Goal: Find specific page/section: Find specific page/section

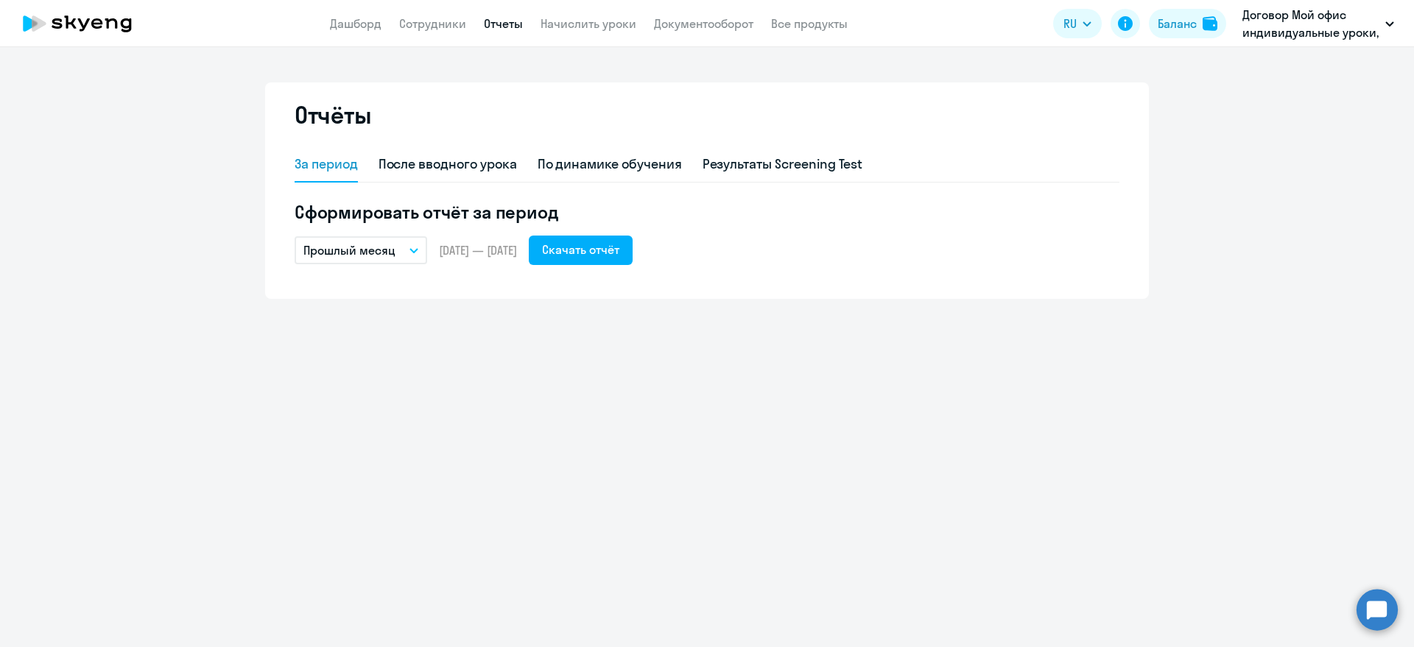
click at [410, 12] on app-header "Дашборд Сотрудники Отчеты Начислить уроки Документооборот Все продукты Дашборд …" at bounding box center [707, 23] width 1414 height 47
click at [409, 18] on link "Сотрудники" at bounding box center [432, 23] width 67 height 15
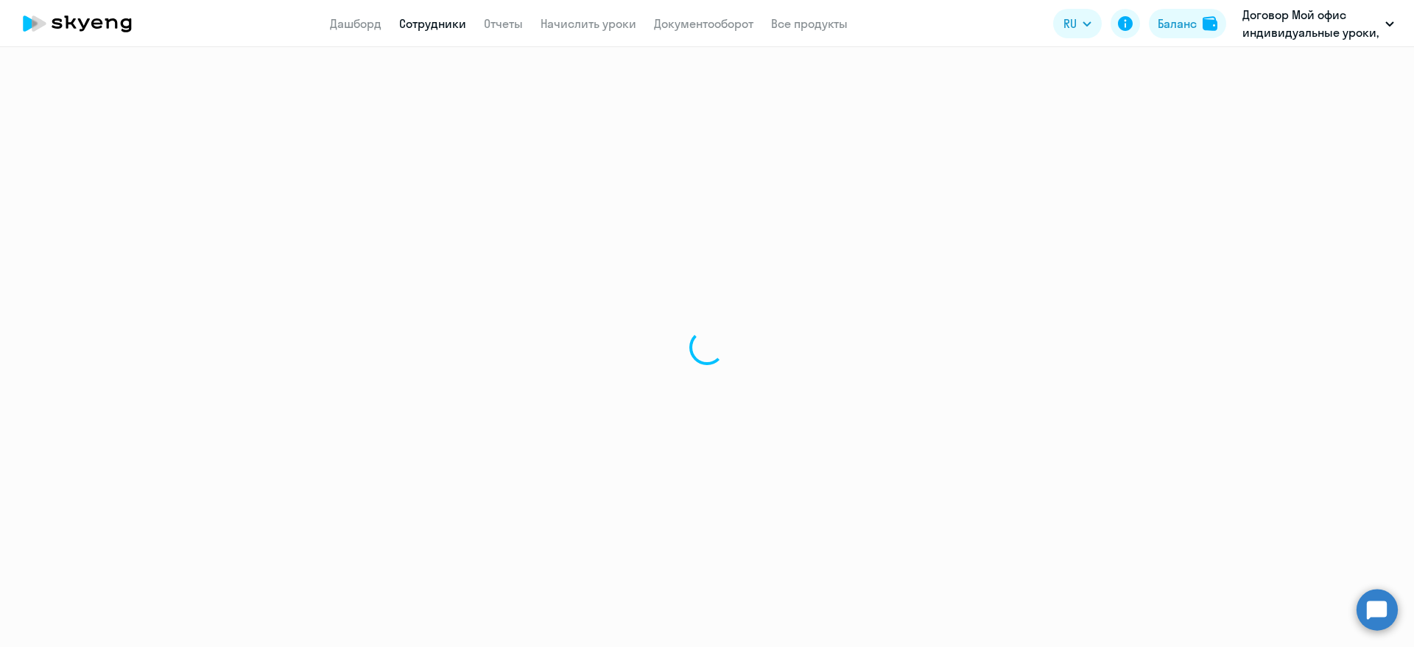
select select "30"
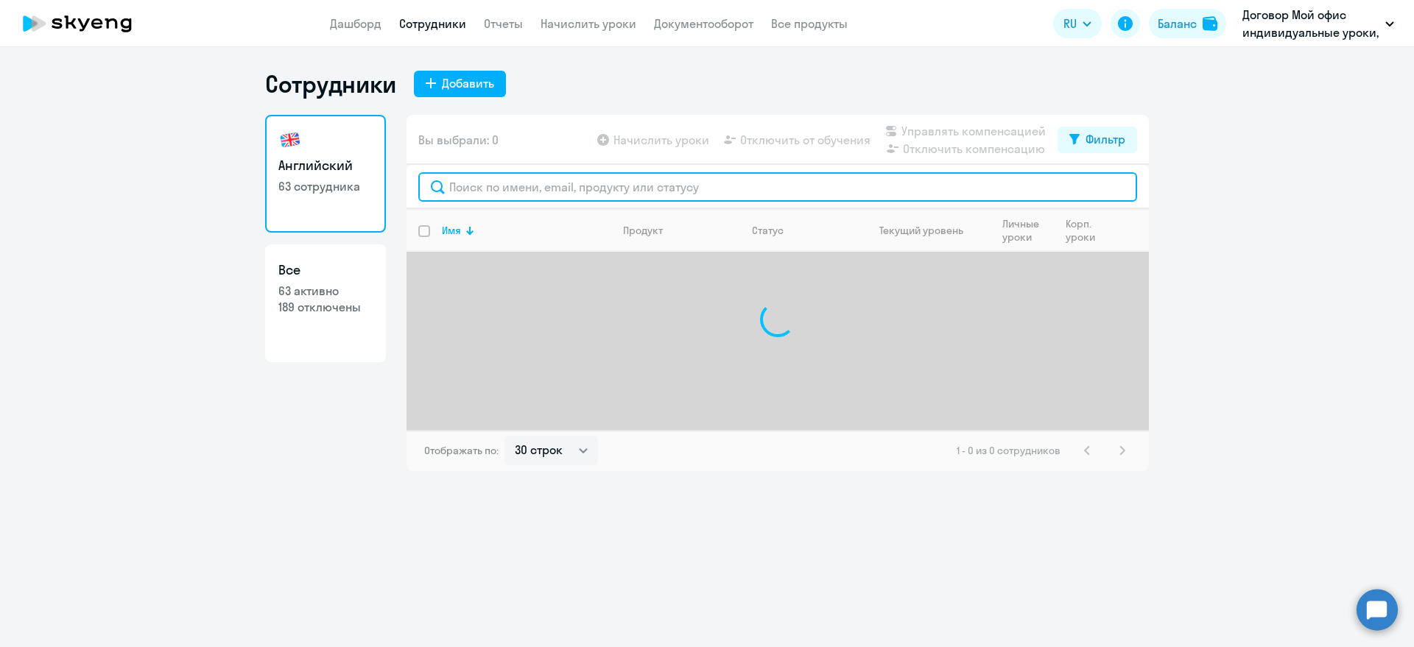
click at [493, 187] on input "text" at bounding box center [777, 186] width 719 height 29
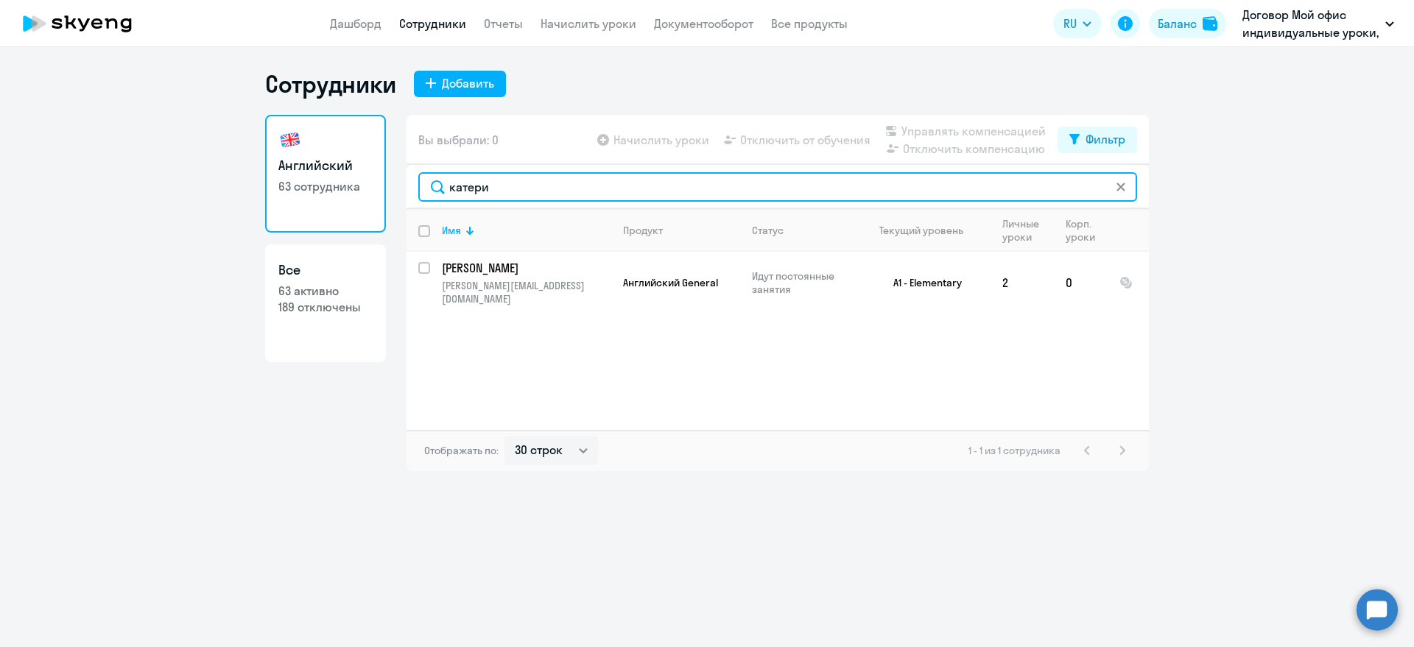
drag, startPoint x: 546, startPoint y: 185, endPoint x: 370, endPoint y: 190, distance: 176.1
click at [370, 190] on div "Английский 63 сотрудника Все 63 активно 189 отключены Вы выбрали: 0 Начислить у…" at bounding box center [707, 293] width 884 height 356
drag, startPoint x: 479, startPoint y: 188, endPoint x: 406, endPoint y: 187, distance: 72.2
click at [409, 188] on div "понаэ" at bounding box center [777, 187] width 742 height 44
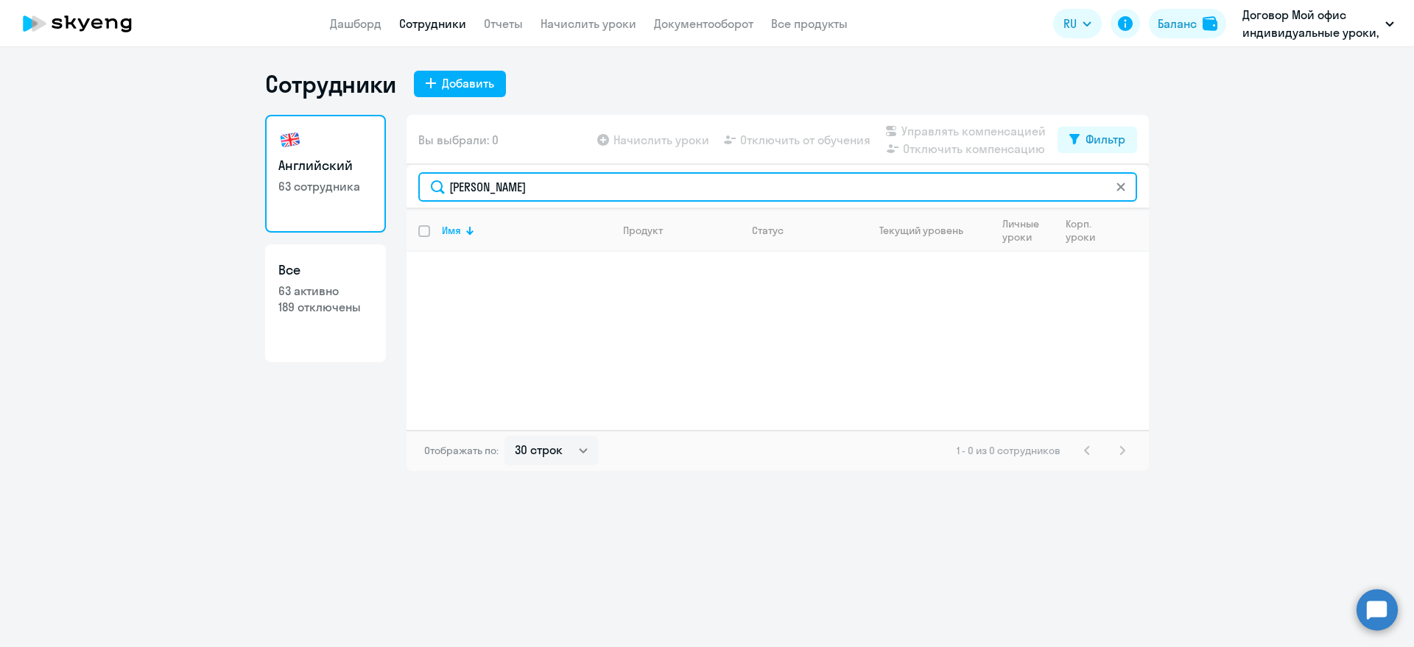
drag, startPoint x: 504, startPoint y: 188, endPoint x: 433, endPoint y: 188, distance: 71.4
click at [434, 188] on input "[PERSON_NAME]" at bounding box center [777, 186] width 719 height 29
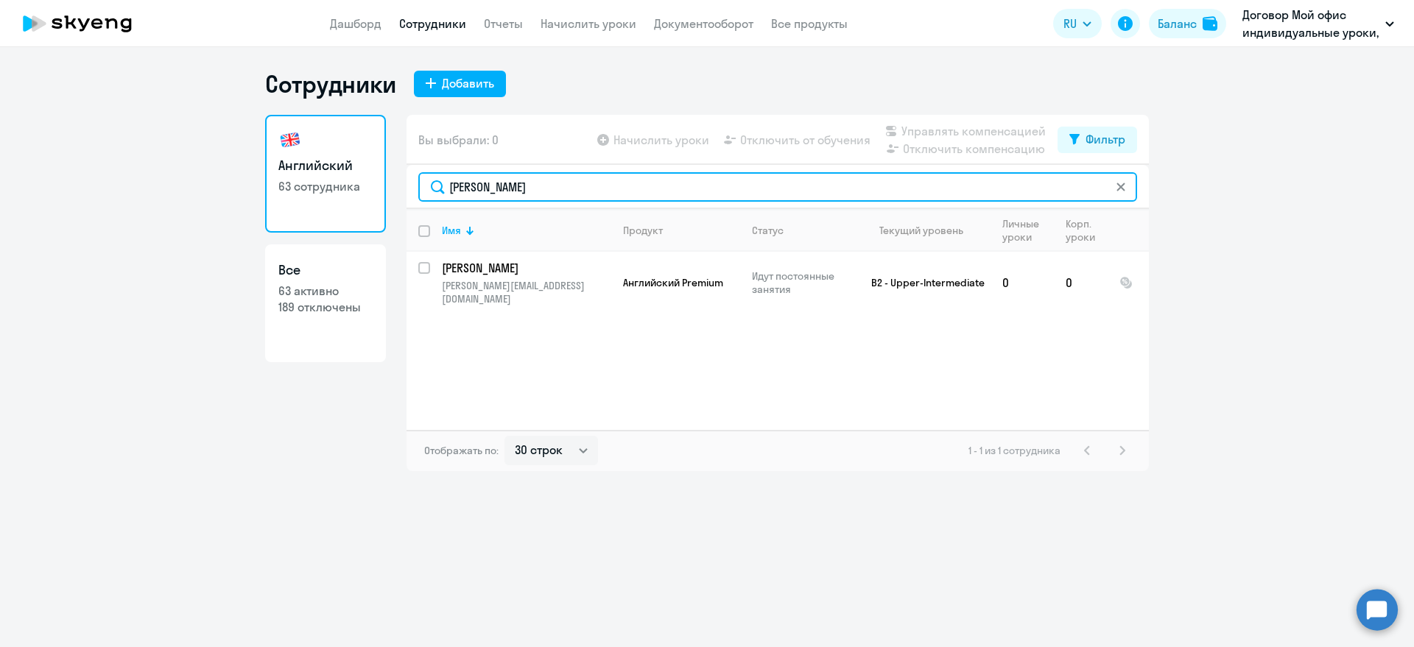
drag, startPoint x: 501, startPoint y: 189, endPoint x: 392, endPoint y: 186, distance: 108.3
click at [392, 186] on div "Английский 63 сотрудника Все 63 активно 189 отключены Вы выбрали: 0 Начислить у…" at bounding box center [707, 293] width 884 height 356
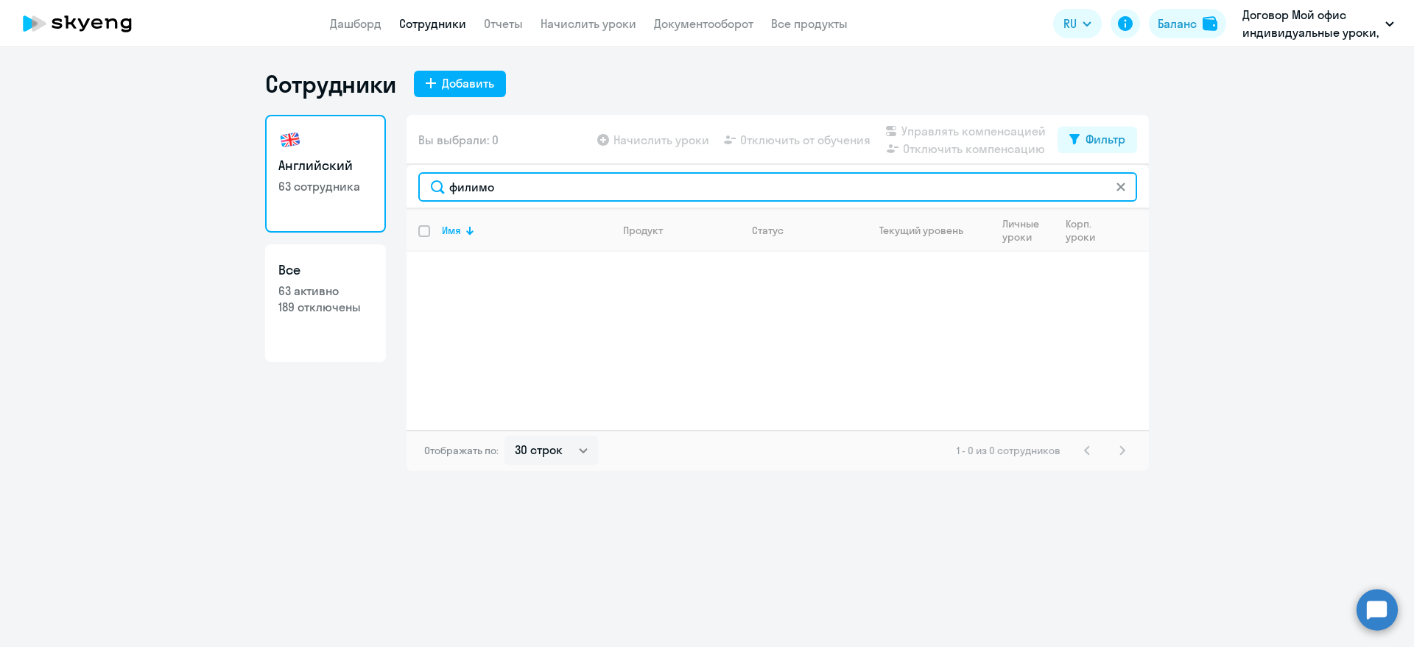
drag, startPoint x: 431, startPoint y: 187, endPoint x: 401, endPoint y: 187, distance: 29.5
click at [401, 187] on div "Английский 63 сотрудника Все 63 активно 189 отключены Вы выбрали: 0 Начислить у…" at bounding box center [707, 293] width 884 height 356
drag, startPoint x: 469, startPoint y: 188, endPoint x: 478, endPoint y: 187, distance: 8.9
click at [478, 187] on input "нии" at bounding box center [777, 186] width 719 height 29
type input "никифо"
